Goal: Task Accomplishment & Management: Manage account settings

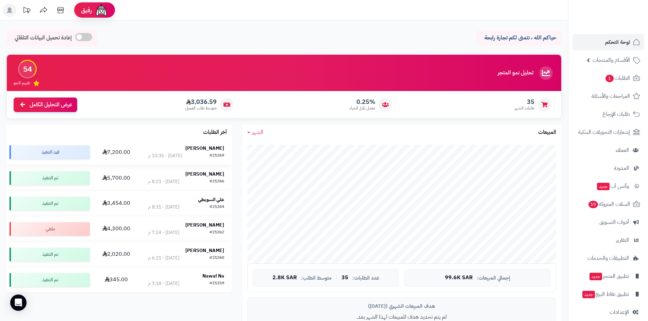
click at [202, 143] on td "Khaled Alfayez #21269 اليوم - 10:35 م" at bounding box center [186, 152] width 92 height 25
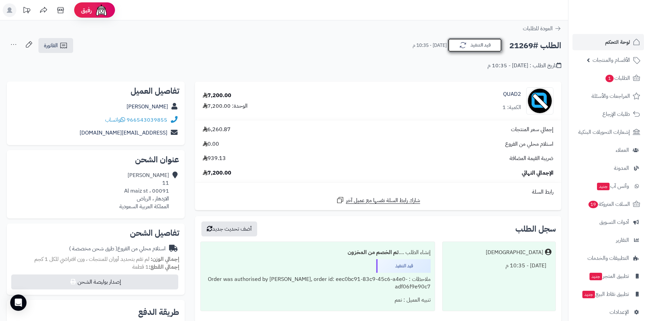
click at [458, 50] on button "قيد التنفيذ" at bounding box center [474, 45] width 54 height 14
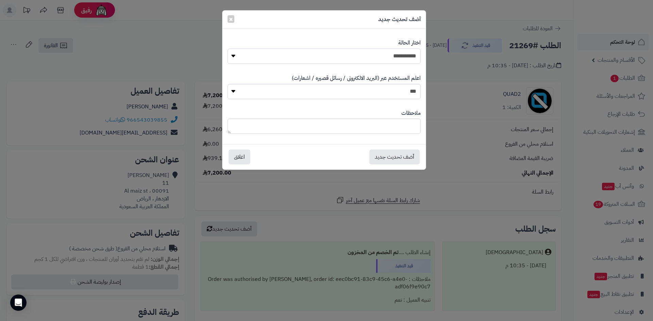
click at [388, 60] on select "**********" at bounding box center [323, 56] width 193 height 15
select select "*"
click at [227, 49] on select "**********" at bounding box center [323, 56] width 193 height 15
click at [392, 155] on button "أضف تحديث جديد" at bounding box center [394, 156] width 50 height 15
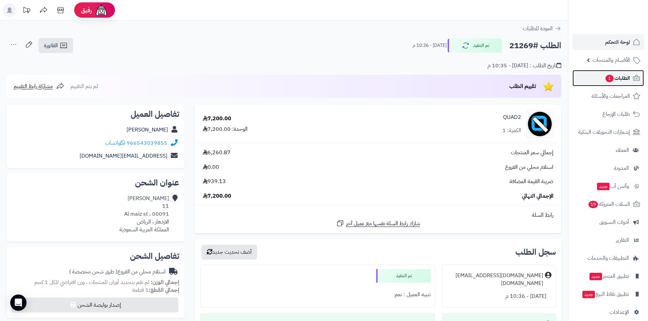
click at [605, 78] on span "1" at bounding box center [609, 78] width 8 height 7
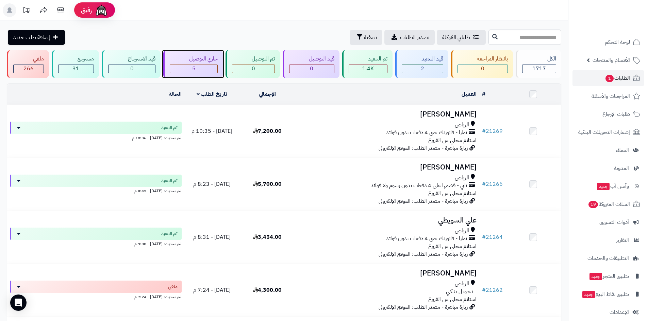
click at [191, 68] on div "5" at bounding box center [194, 69] width 48 height 8
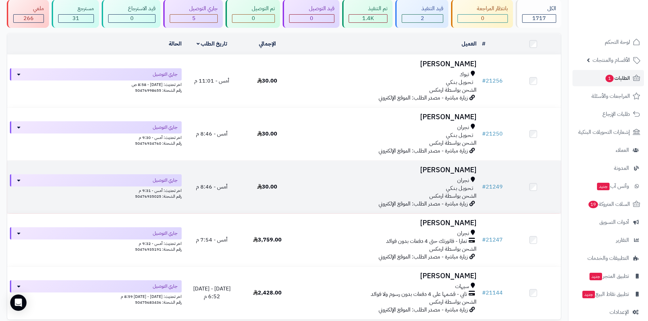
scroll to position [115, 0]
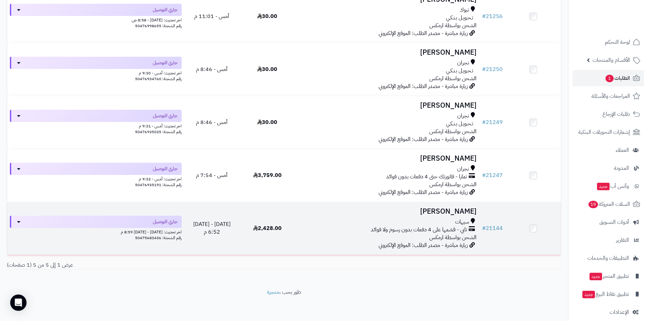
click at [441, 209] on h3 "[PERSON_NAME]" at bounding box center [386, 212] width 179 height 8
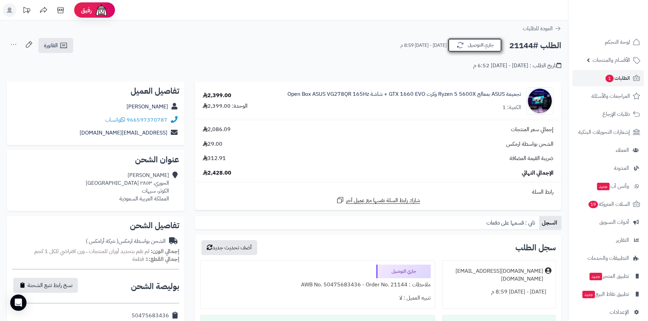
click at [472, 49] on button "جاري التوصيل" at bounding box center [474, 45] width 54 height 14
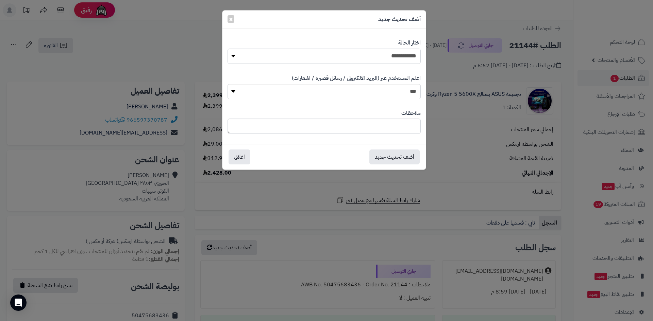
click at [383, 57] on select "**********" at bounding box center [323, 56] width 193 height 15
select select "*"
click at [227, 49] on select "**********" at bounding box center [323, 56] width 193 height 15
click at [384, 151] on button "أضف تحديث جديد" at bounding box center [394, 156] width 50 height 15
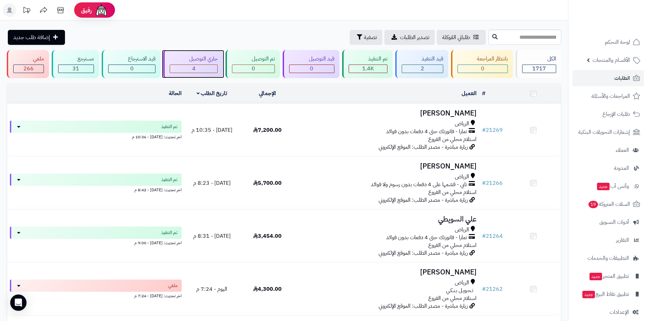
click at [213, 67] on div "4" at bounding box center [194, 69] width 48 height 8
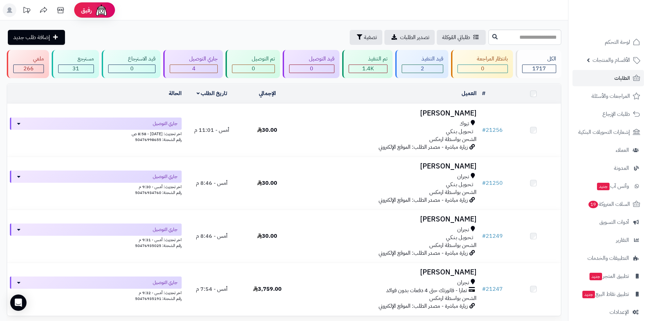
scroll to position [62, 0]
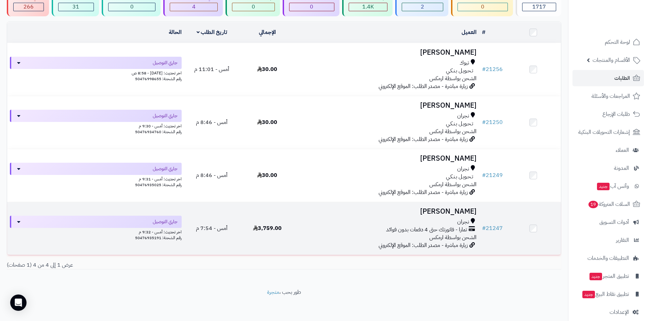
click at [458, 208] on h3 "مشعل الشواف" at bounding box center [386, 212] width 179 height 8
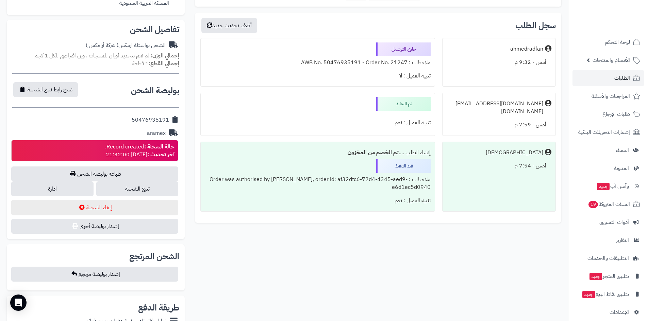
scroll to position [204, 0]
click at [134, 186] on link "تتبع الشحنة" at bounding box center [137, 188] width 82 height 15
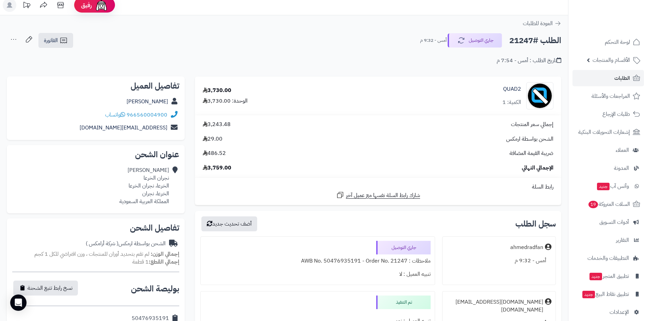
scroll to position [0, 0]
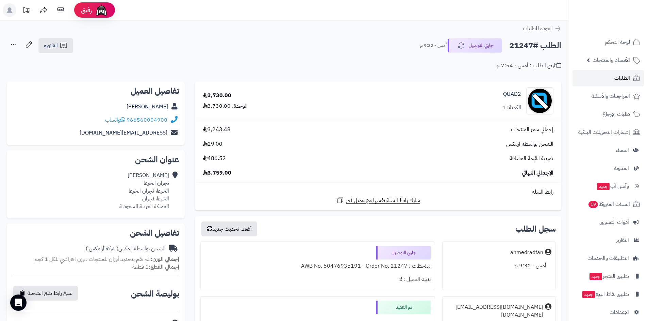
click at [609, 81] on link "الطلبات" at bounding box center [607, 78] width 71 height 16
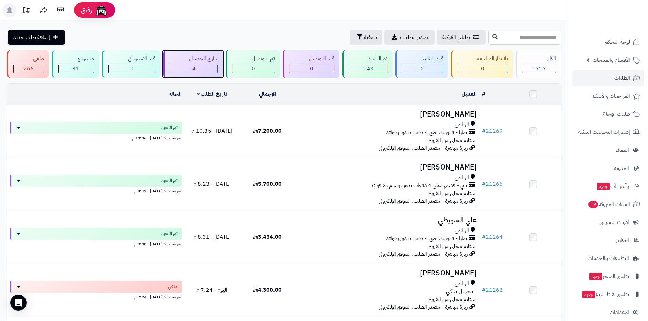
click at [197, 70] on div "4" at bounding box center [194, 69] width 48 height 8
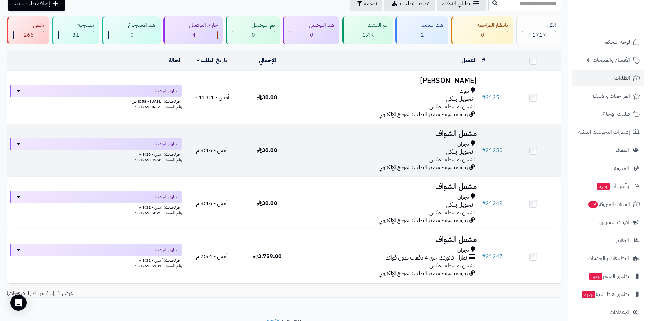
scroll to position [62, 0]
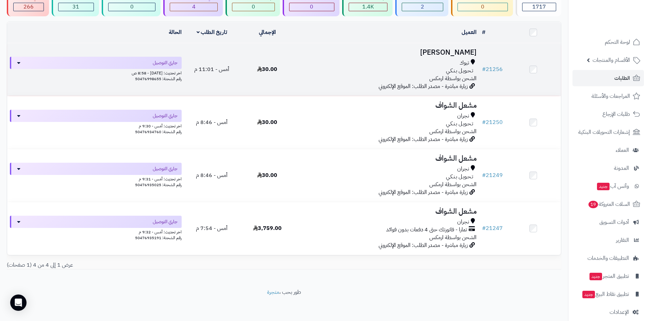
click at [450, 53] on h3 "[PERSON_NAME]" at bounding box center [386, 53] width 179 height 8
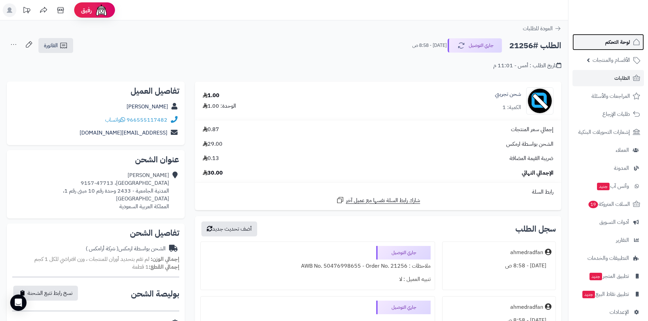
click at [622, 40] on span "لوحة التحكم" at bounding box center [617, 42] width 25 height 10
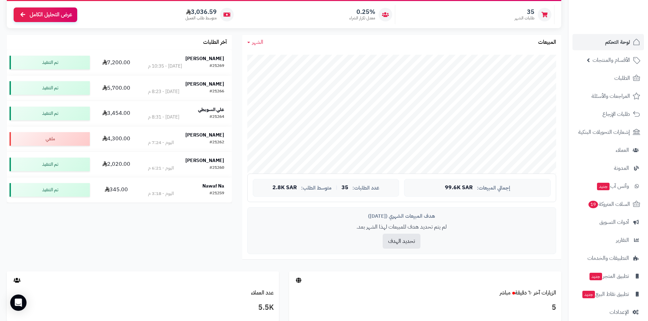
scroll to position [102, 0]
